Goal: Entertainment & Leisure: Consume media (video, audio)

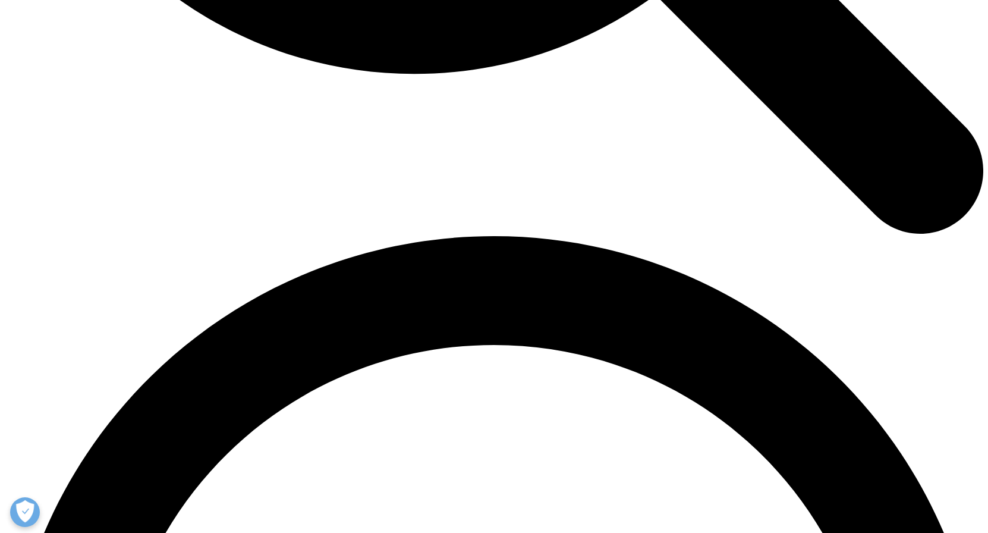
scroll to position [1901, 0]
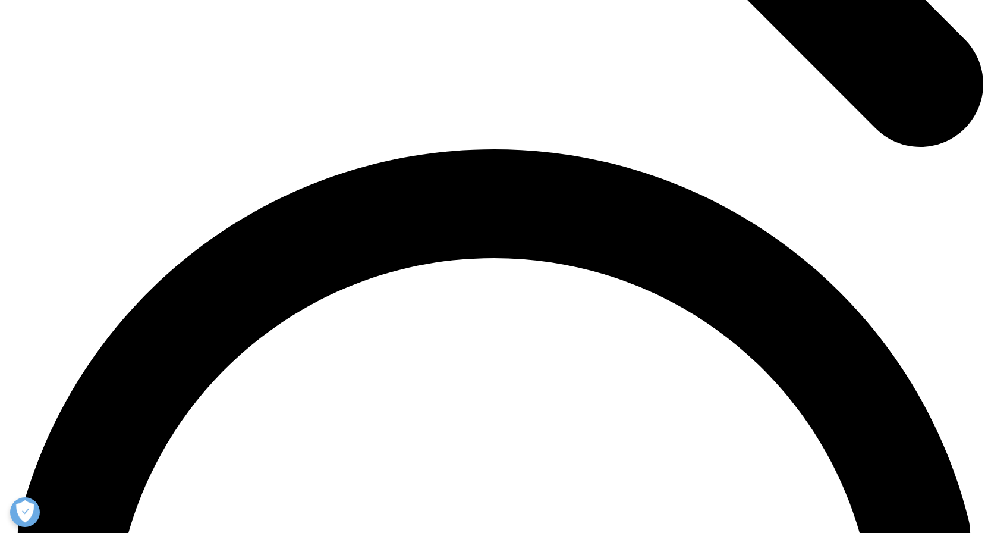
scroll to position [1827, 0]
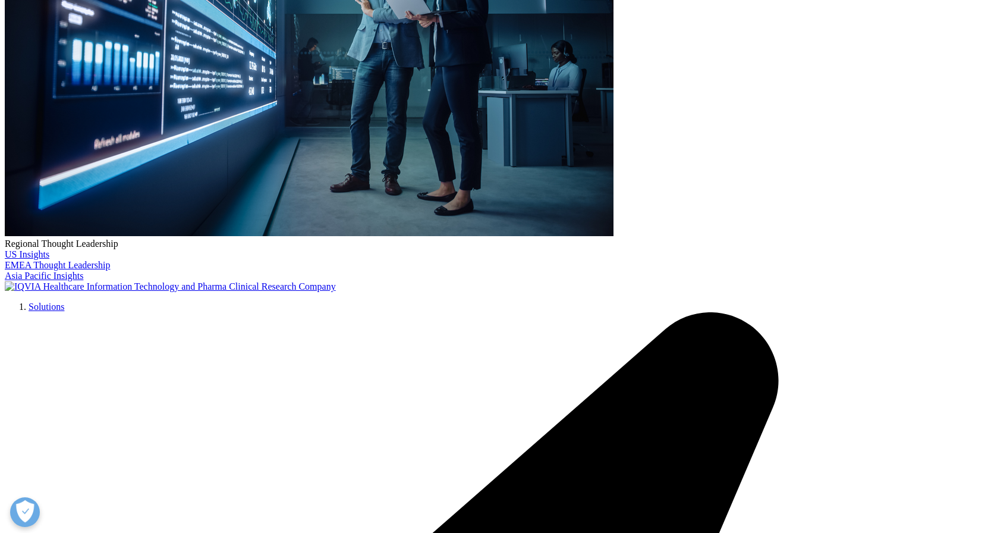
scroll to position [3213, 0]
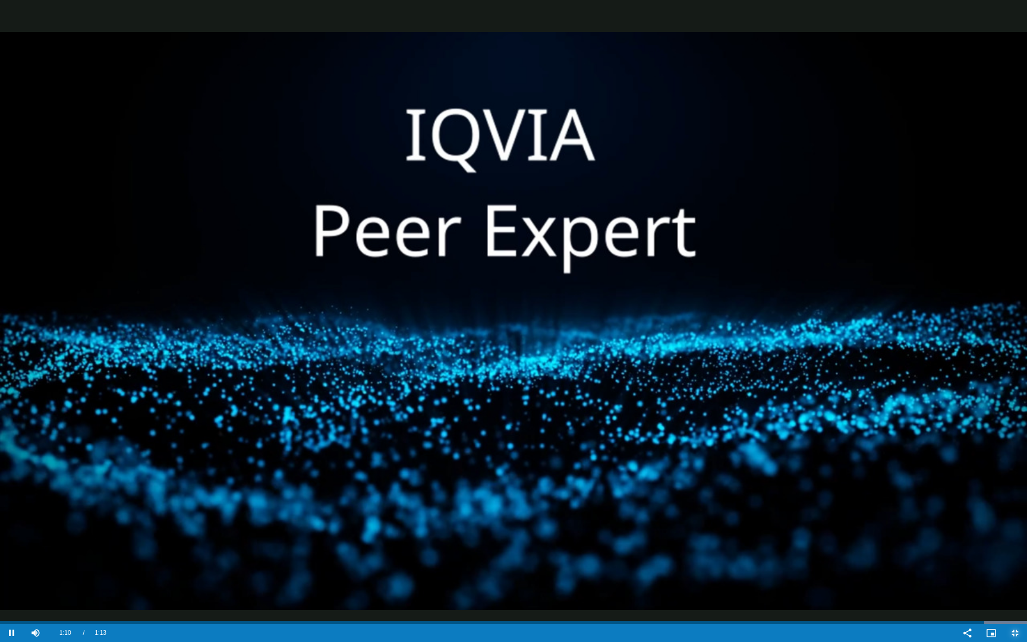
click at [987, 532] on span "Video Player" at bounding box center [1015, 633] width 24 height 0
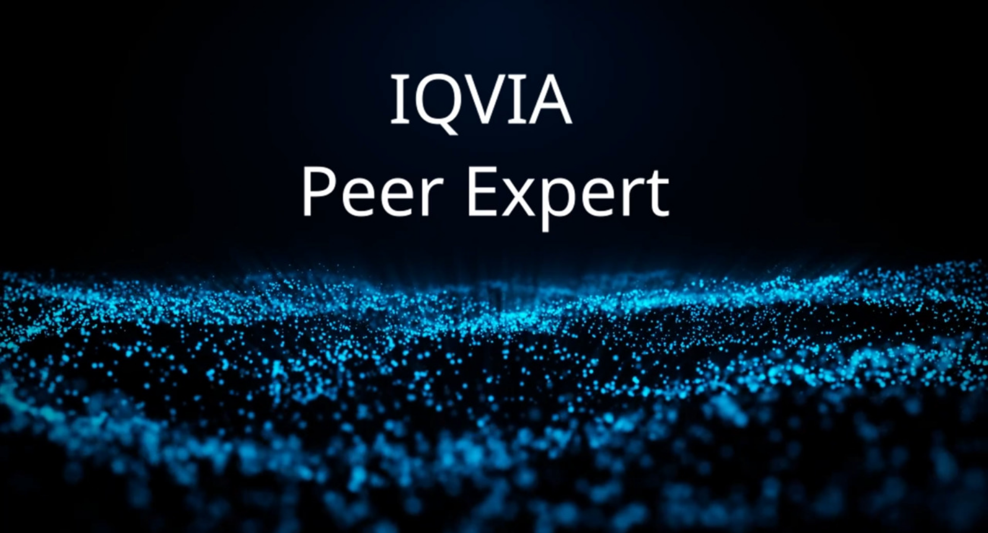
scroll to position [1310, 0]
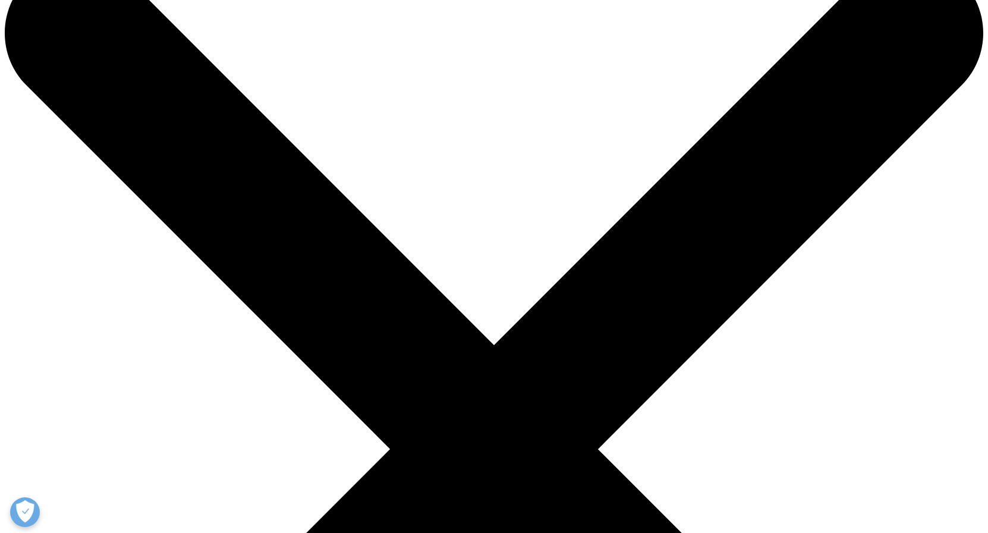
scroll to position [59, 0]
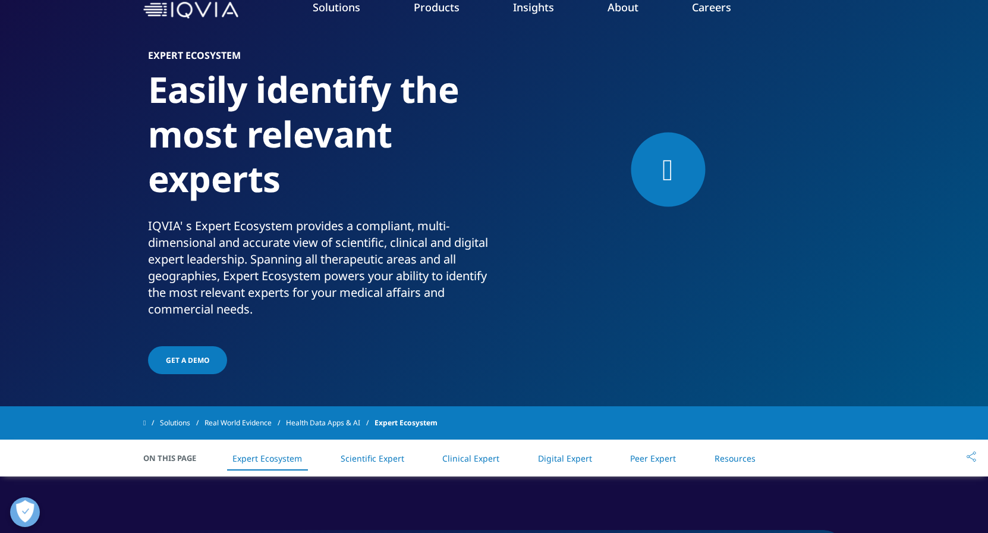
click at [669, 198] on div at bounding box center [668, 170] width 74 height 74
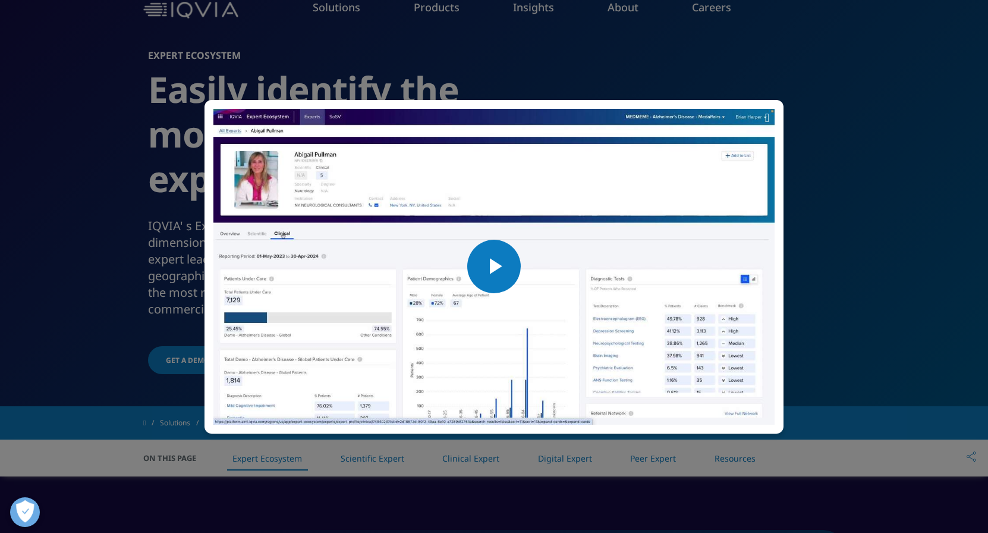
click at [494, 266] on span "Video Player" at bounding box center [494, 266] width 0 height 0
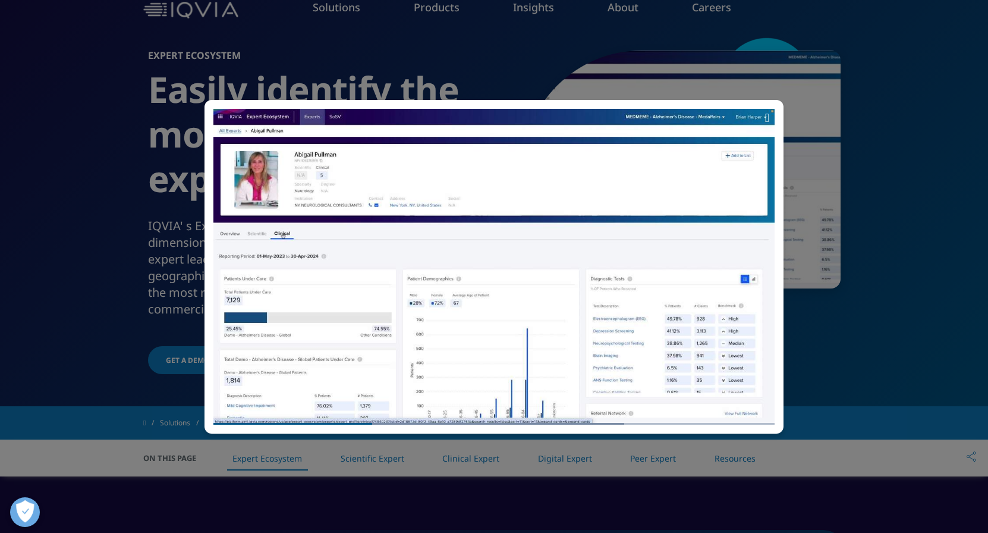
click at [375, 346] on video "Video Player" at bounding box center [493, 267] width 561 height 316
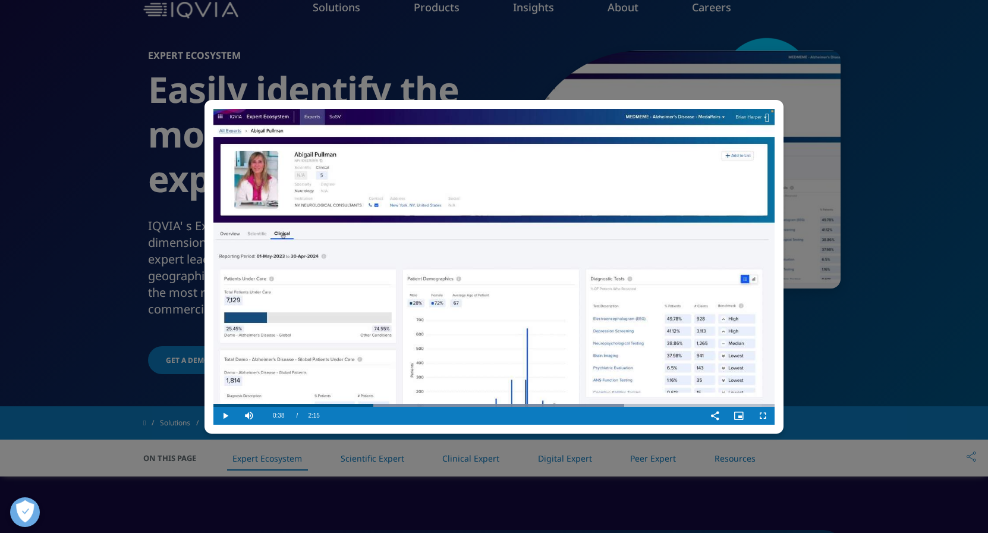
click at [394, 187] on video "Video Player" at bounding box center [493, 267] width 561 height 316
click at [395, 187] on video "Video Player" at bounding box center [493, 267] width 561 height 316
click at [451, 283] on video "Video Player" at bounding box center [493, 267] width 561 height 316
click at [514, 256] on video "Video Player" at bounding box center [493, 267] width 561 height 316
click at [574, 316] on video "Video Player" at bounding box center [493, 267] width 561 height 316
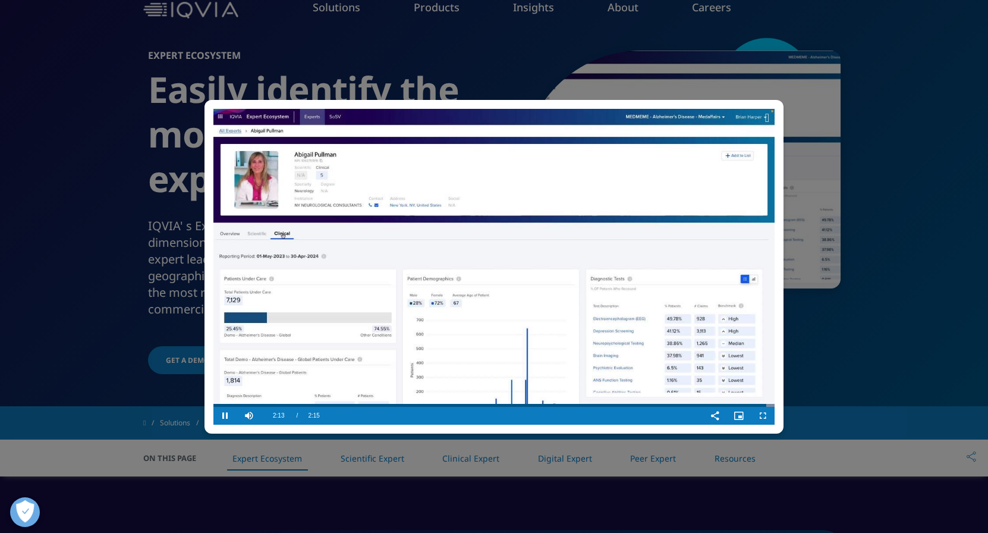
click at [514, 232] on video "Video Player" at bounding box center [493, 267] width 561 height 316
